Goal: Transaction & Acquisition: Purchase product/service

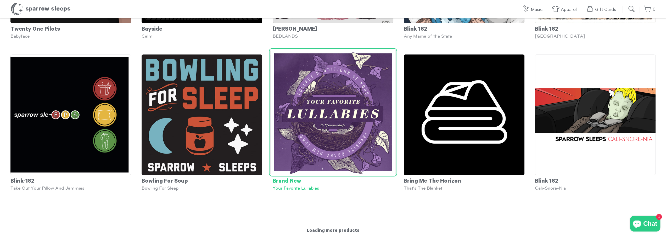
scroll to position [314, 0]
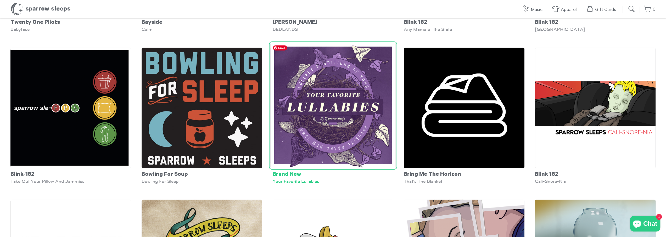
click at [312, 103] on img at bounding box center [332, 105] width 125 height 125
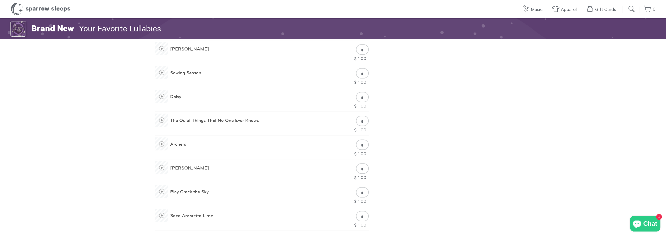
scroll to position [297, 0]
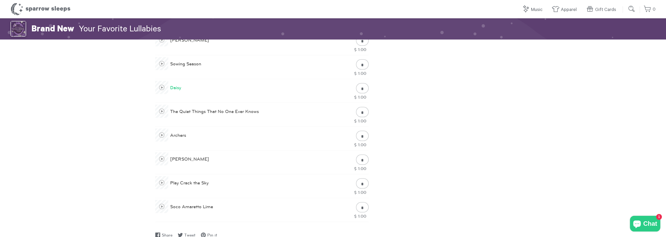
click at [161, 87] on span at bounding box center [161, 87] width 13 height 13
click at [162, 86] on span at bounding box center [162, 88] width 6 height 6
click at [161, 157] on span at bounding box center [161, 158] width 13 height 13
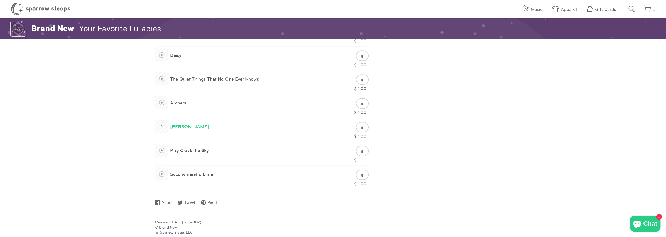
scroll to position [331, 0]
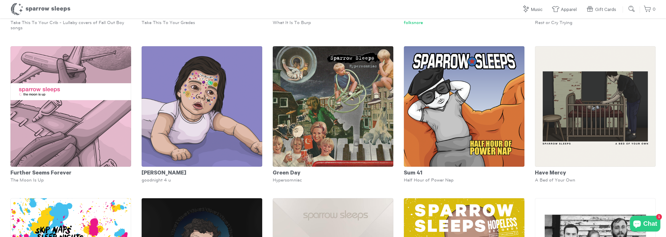
scroll to position [942, 0]
